Goal: Information Seeking & Learning: Check status

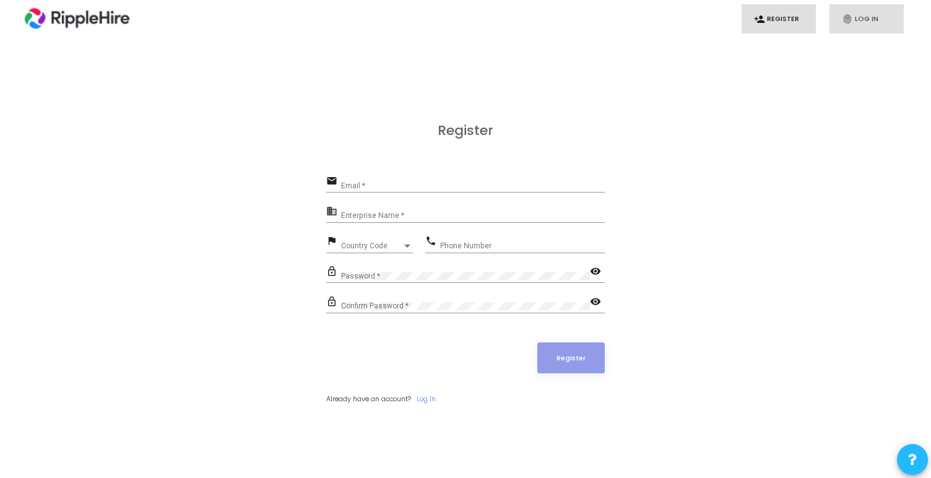
click at [865, 32] on link "fingerprint Log In" at bounding box center [866, 18] width 74 height 29
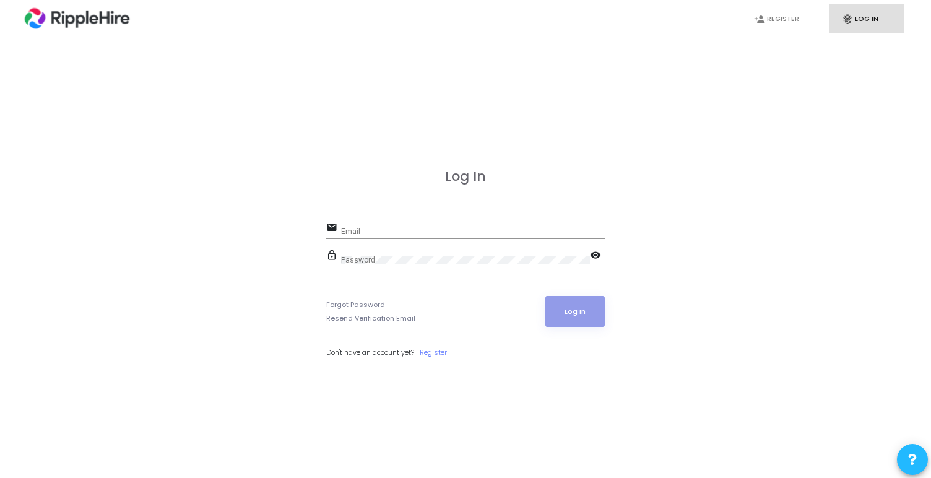
click at [862, 29] on link "fingerprint Log In" at bounding box center [866, 18] width 74 height 29
click at [374, 231] on input "Email" at bounding box center [473, 231] width 264 height 9
type input "admin.ripplehire@codejudge.io"
click at [588, 317] on button "Log In" at bounding box center [575, 311] width 60 height 31
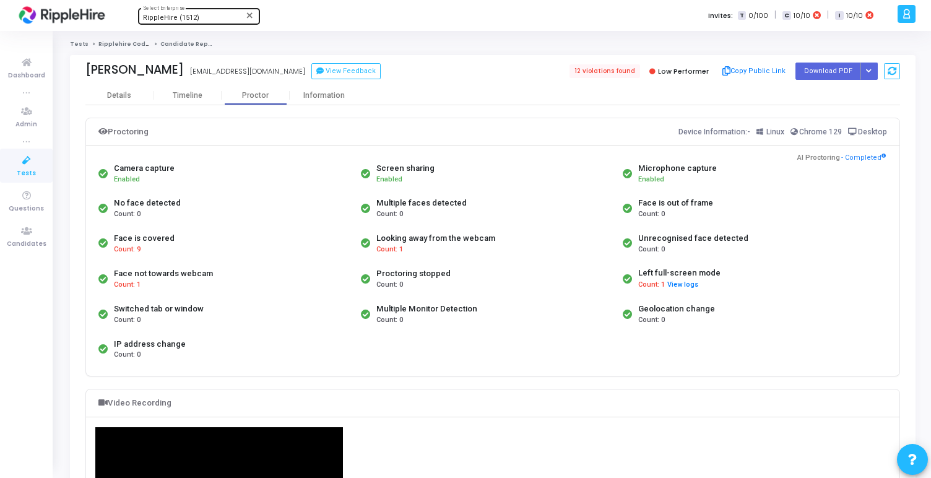
click at [214, 10] on div "RippleHire (1512) Select Enterprise" at bounding box center [198, 15] width 111 height 19
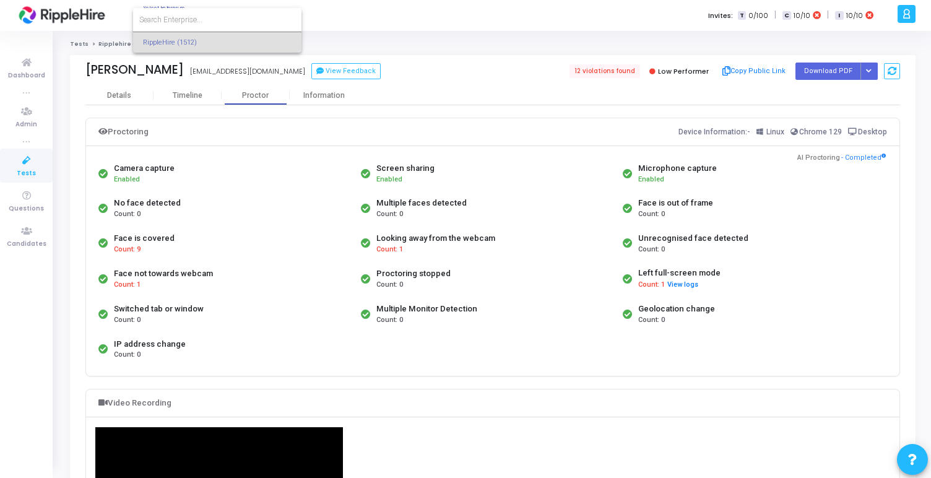
click at [368, 25] on div at bounding box center [465, 239] width 931 height 478
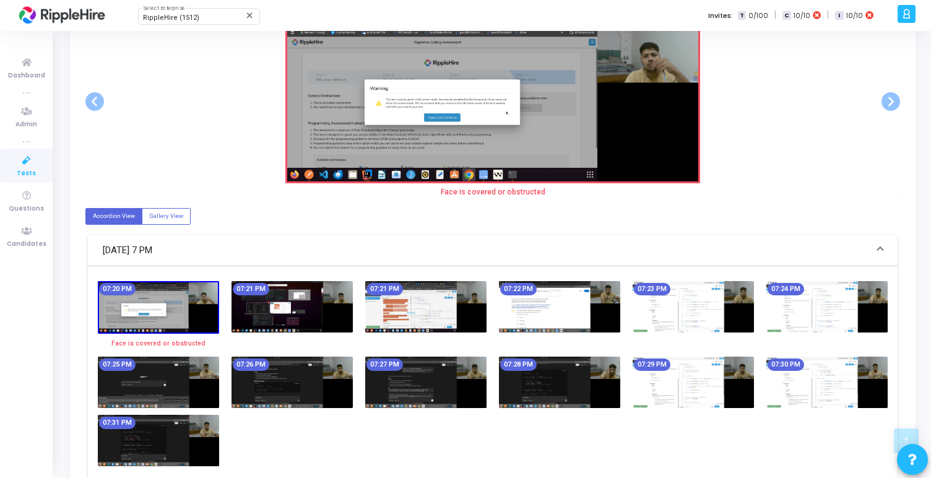
scroll to position [667, 0]
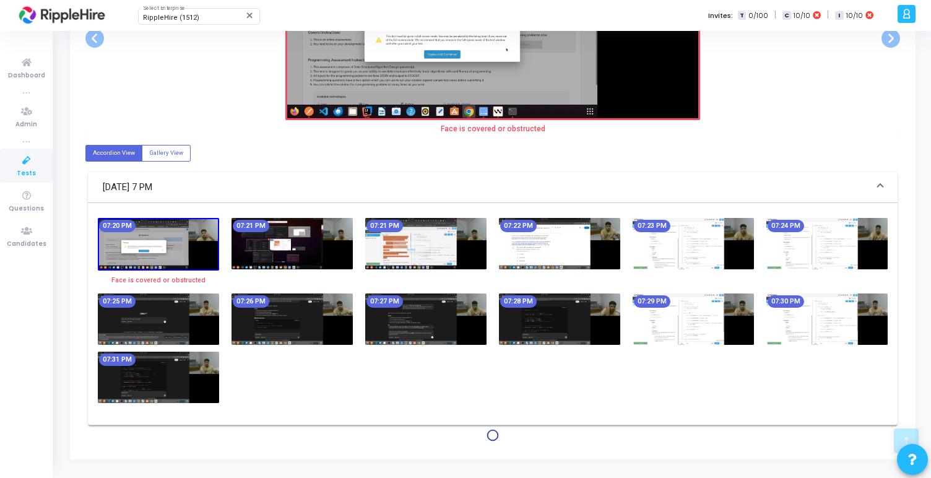
click at [441, 314] on img at bounding box center [425, 318] width 121 height 51
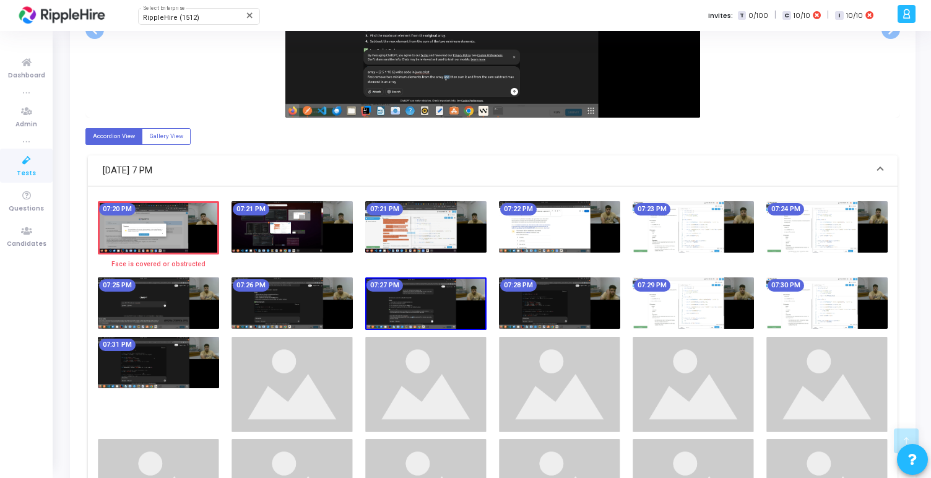
click at [543, 308] on img at bounding box center [559, 302] width 121 height 51
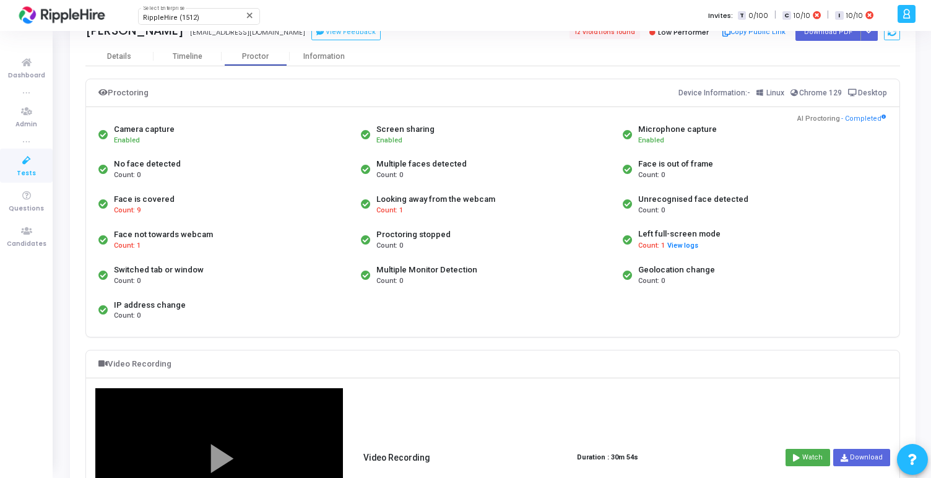
scroll to position [25, 0]
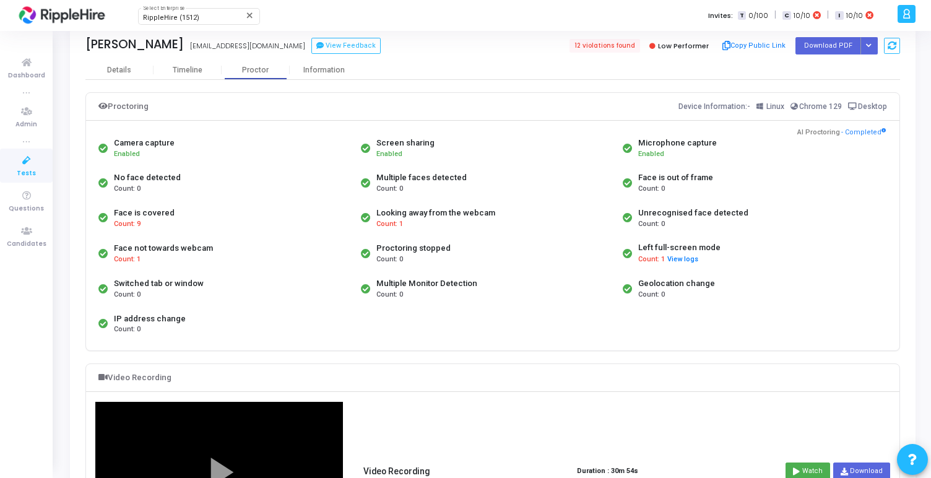
drag, startPoint x: 379, startPoint y: 279, endPoint x: 449, endPoint y: 300, distance: 72.3
click at [449, 300] on div "Multiple Monitor Detection Count: 0" at bounding box center [489, 288] width 262 height 35
click at [440, 293] on div "Count: 0" at bounding box center [426, 295] width 101 height 11
drag, startPoint x: 121, startPoint y: 284, endPoint x: 249, endPoint y: 300, distance: 128.4
click at [249, 301] on div "Switched tab or window Count: 0" at bounding box center [226, 288] width 262 height 35
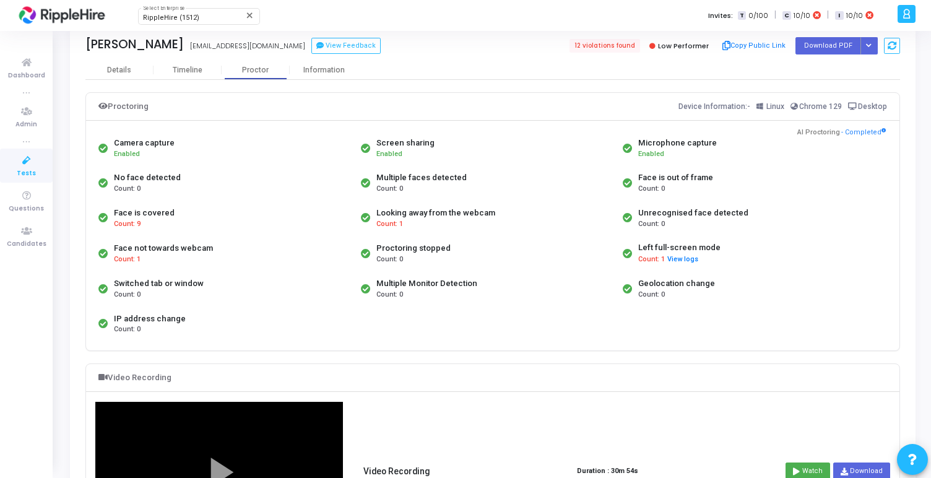
drag, startPoint x: 395, startPoint y: 283, endPoint x: 467, endPoint y: 313, distance: 77.1
click at [467, 313] on div "Camera capture Enabled Screen sharing Enabled Microphone capture Enabled No fac…" at bounding box center [492, 236] width 795 height 210
click at [676, 257] on button "View logs" at bounding box center [682, 260] width 32 height 12
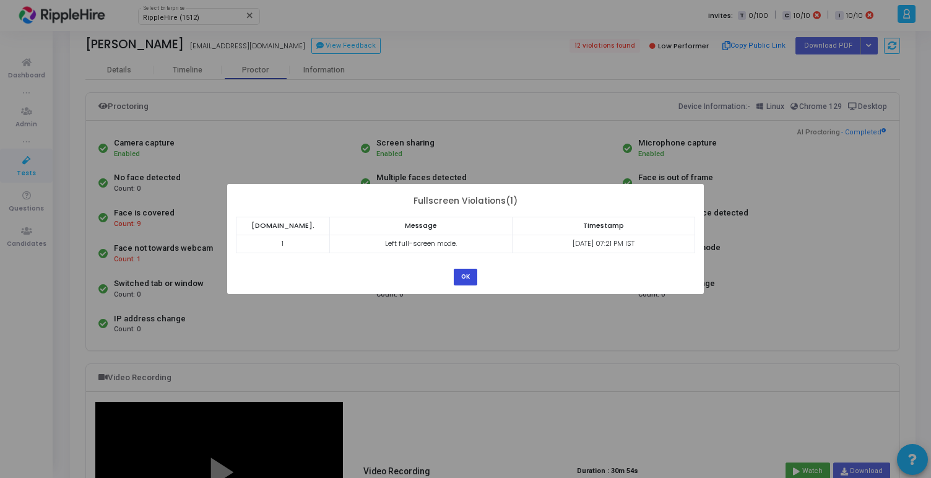
click at [461, 274] on button "OK" at bounding box center [466, 277] width 24 height 17
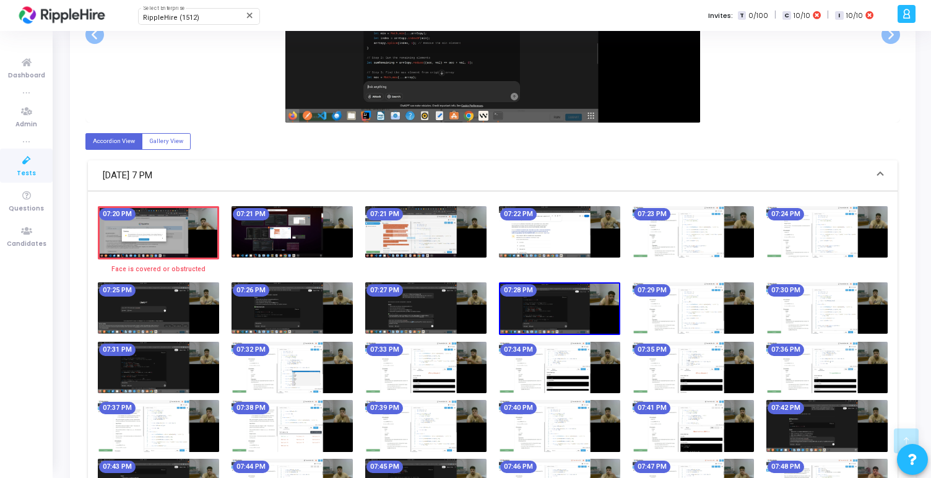
scroll to position [662, 0]
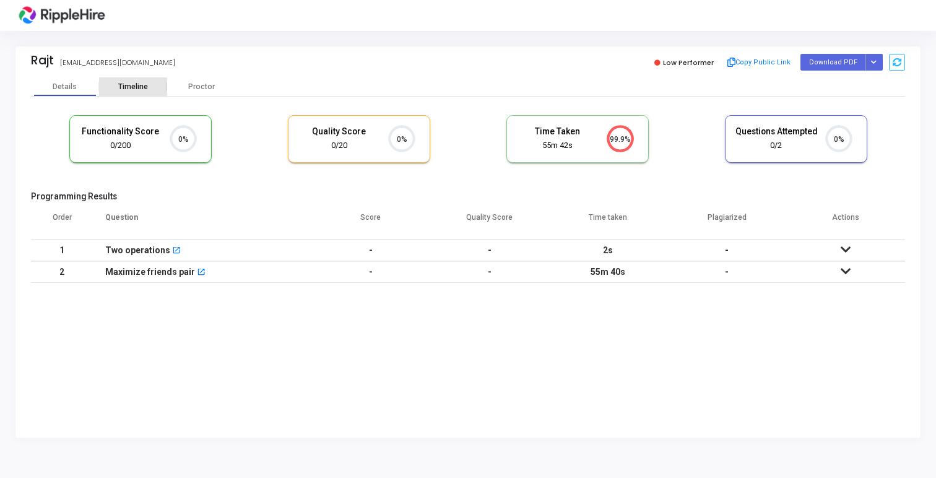
click at [137, 92] on div "Timeline" at bounding box center [133, 86] width 68 height 19
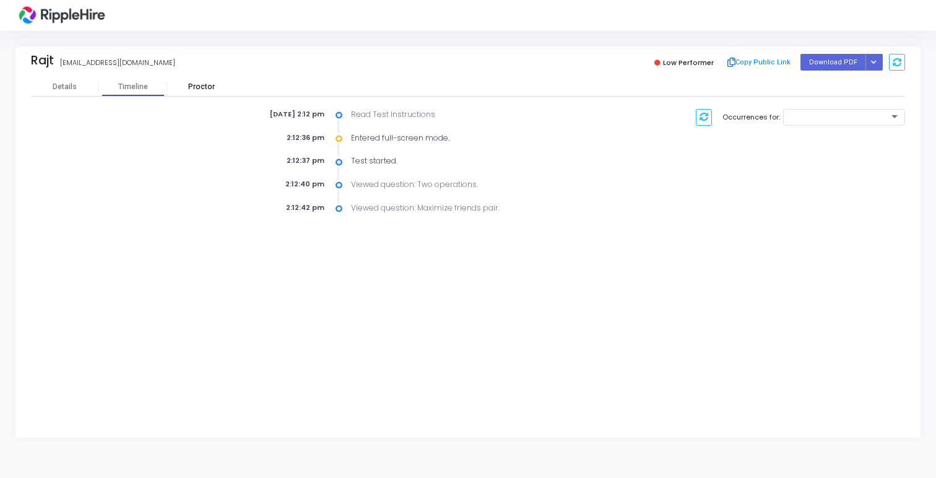
click at [197, 84] on div "Proctor" at bounding box center [201, 86] width 68 height 9
